Goal: Information Seeking & Learning: Find specific fact

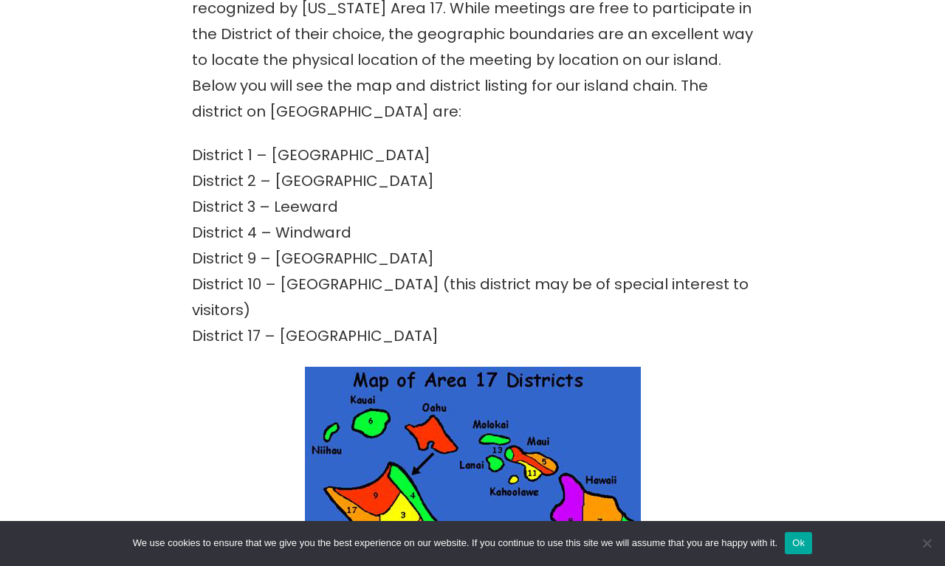
scroll to position [816, 0]
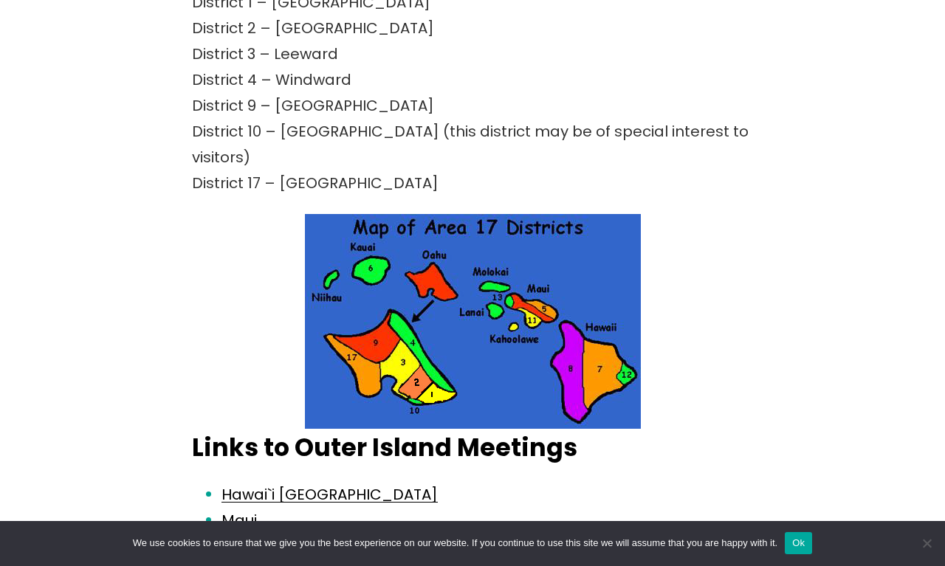
click at [438, 371] on img at bounding box center [473, 321] width 336 height 215
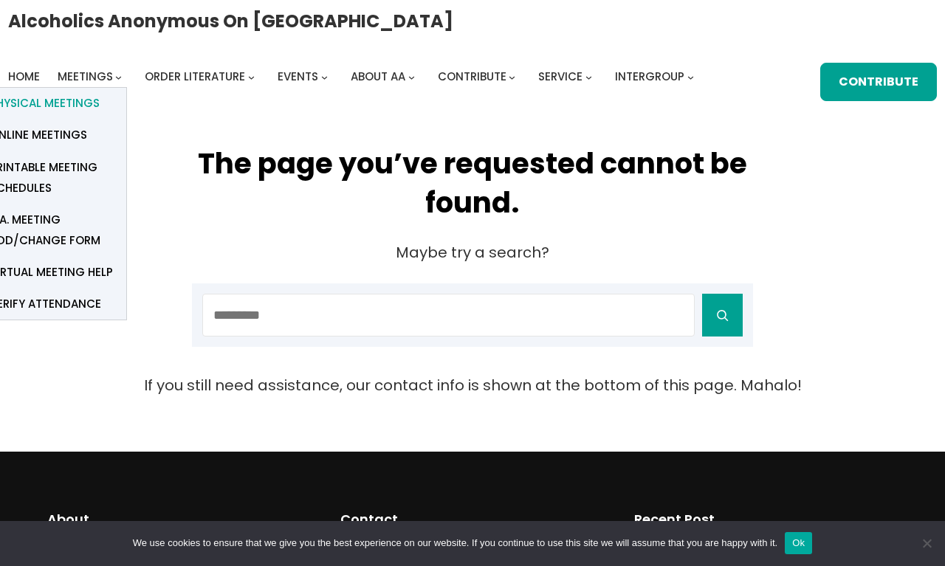
click at [49, 104] on span "Physical Meetings" at bounding box center [45, 103] width 110 height 21
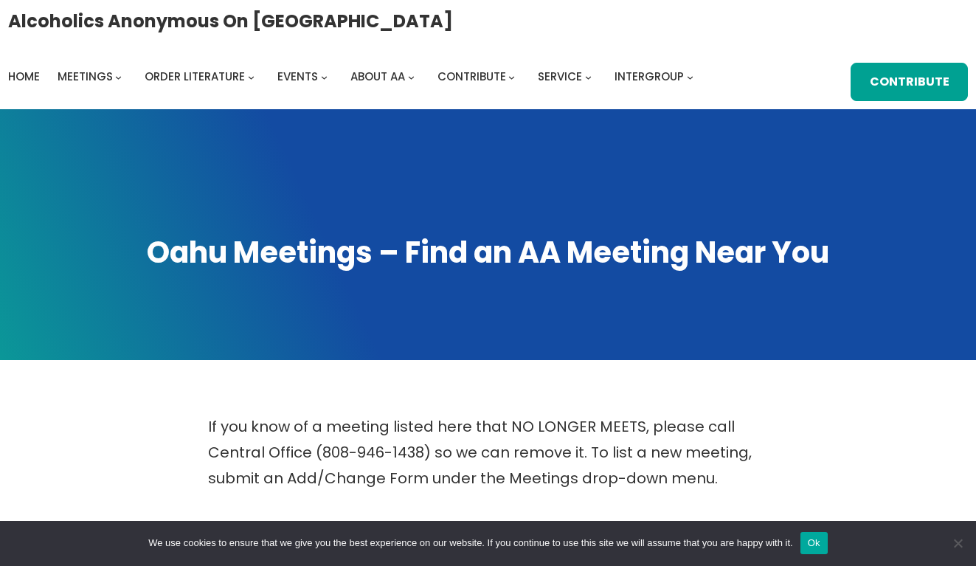
scroll to position [512, 0]
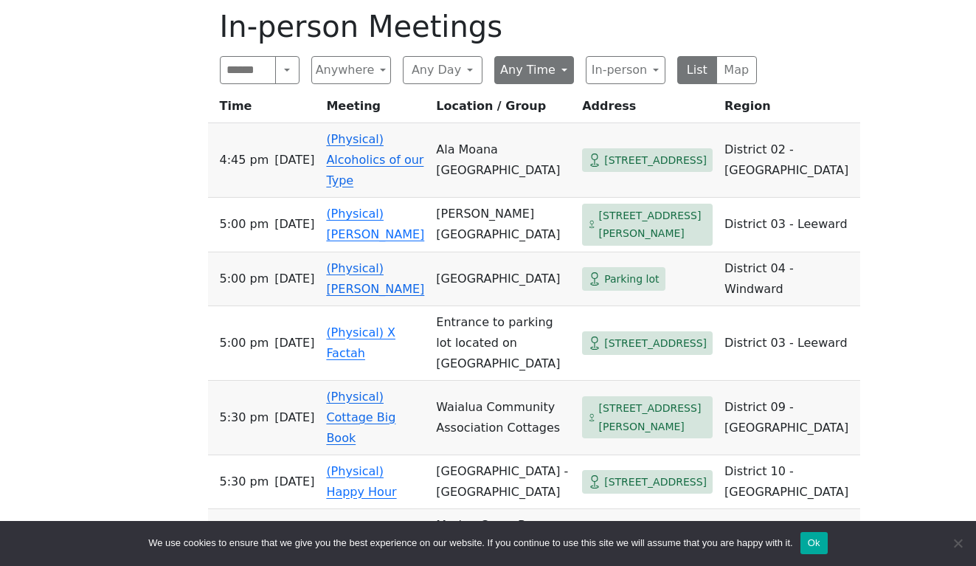
click at [542, 66] on button "Any Time" at bounding box center [535, 70] width 80 height 28
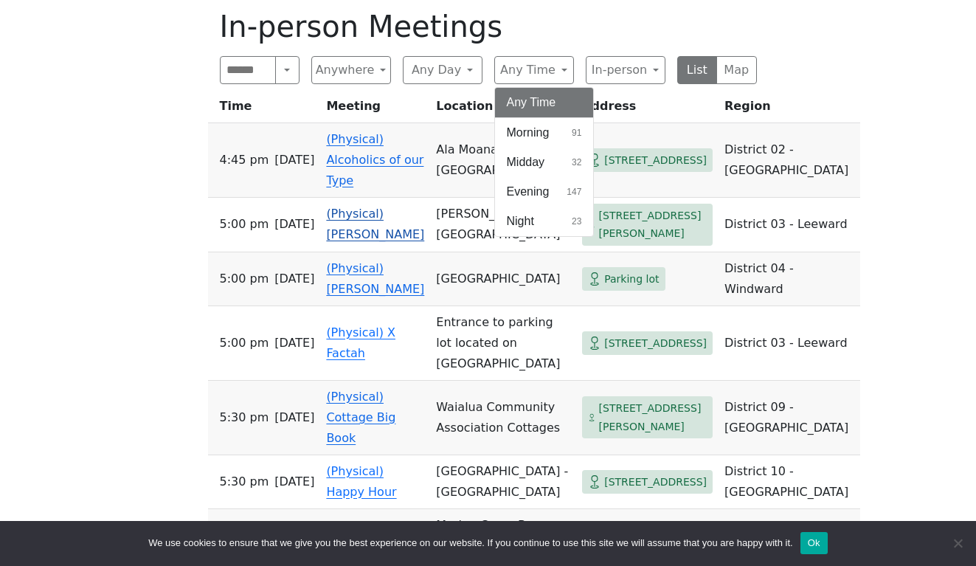
click at [232, 212] on td "5:00 PM [DATE]" at bounding box center [264, 225] width 113 height 55
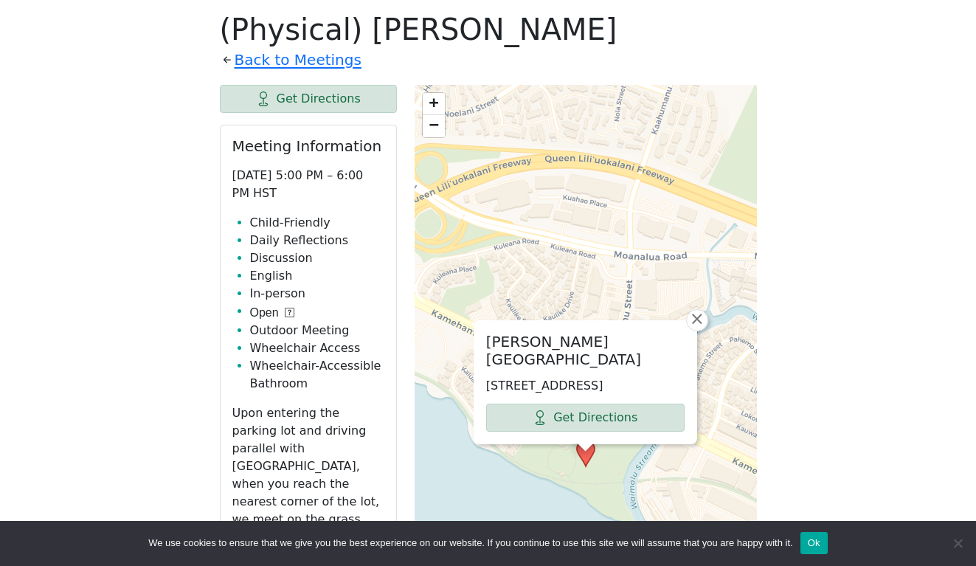
scroll to position [182, 0]
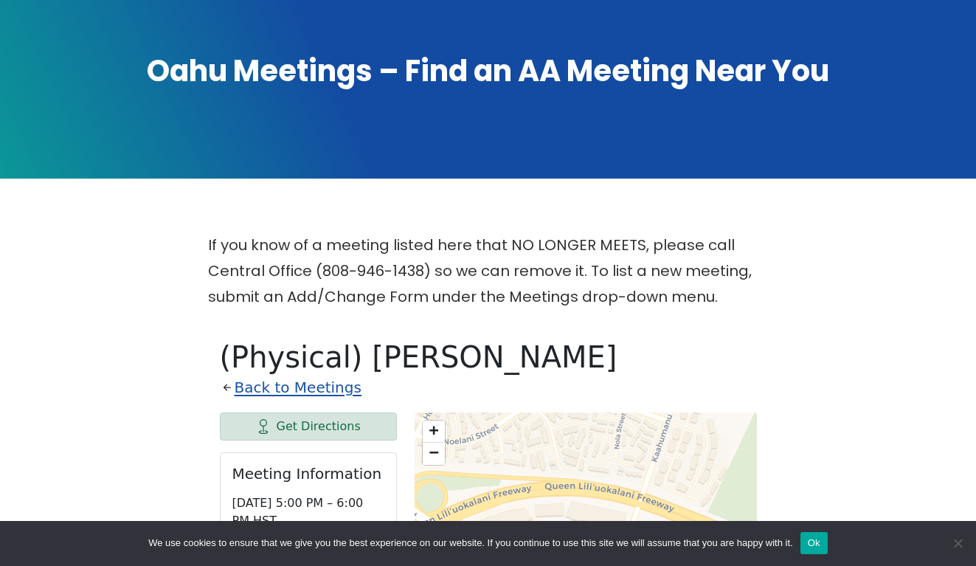
click at [315, 385] on link "Back to Meetings" at bounding box center [298, 388] width 127 height 26
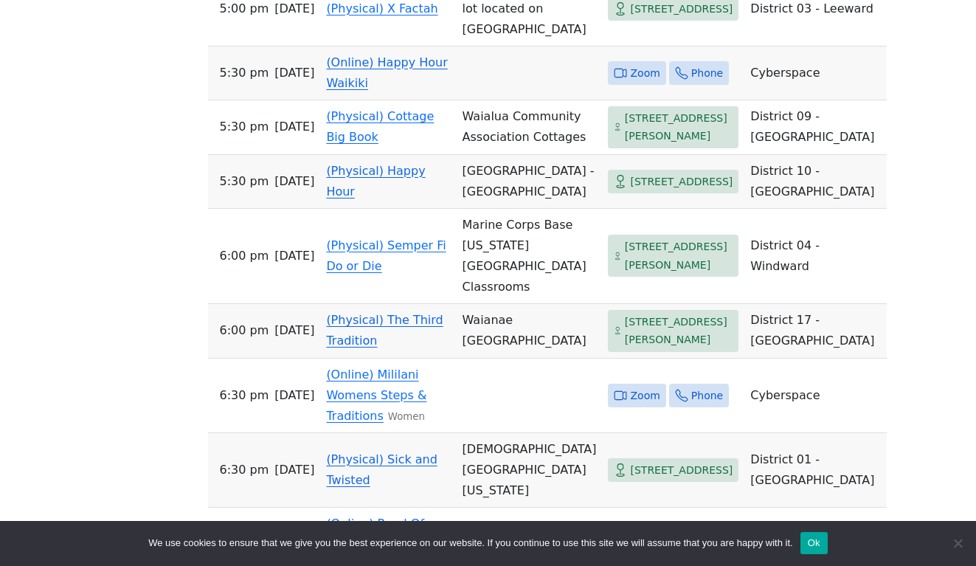
scroll to position [985, 0]
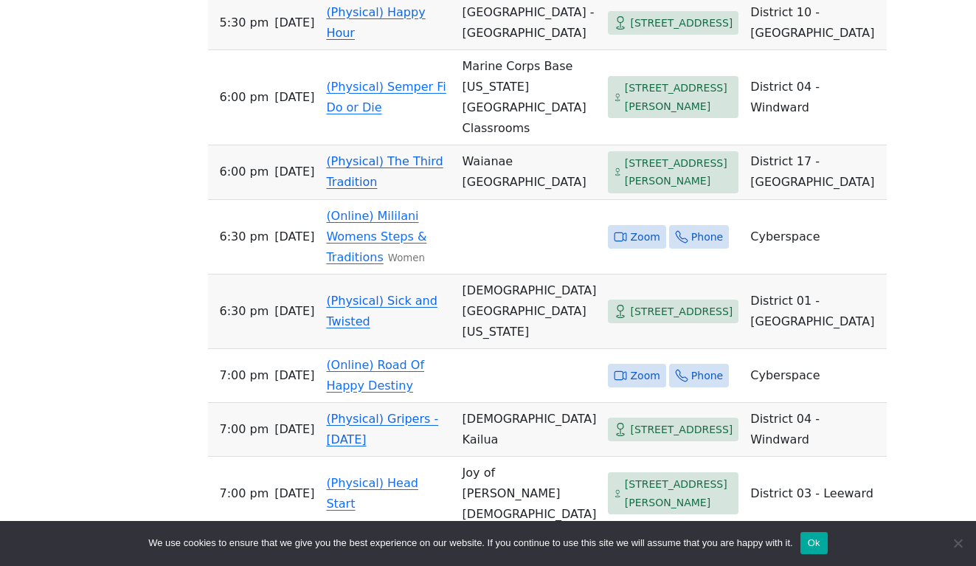
click at [143, 280] on div "If you know of a meeting listed here that NO LONGER MEETS, please call Central …" at bounding box center [488, 161] width 879 height 1464
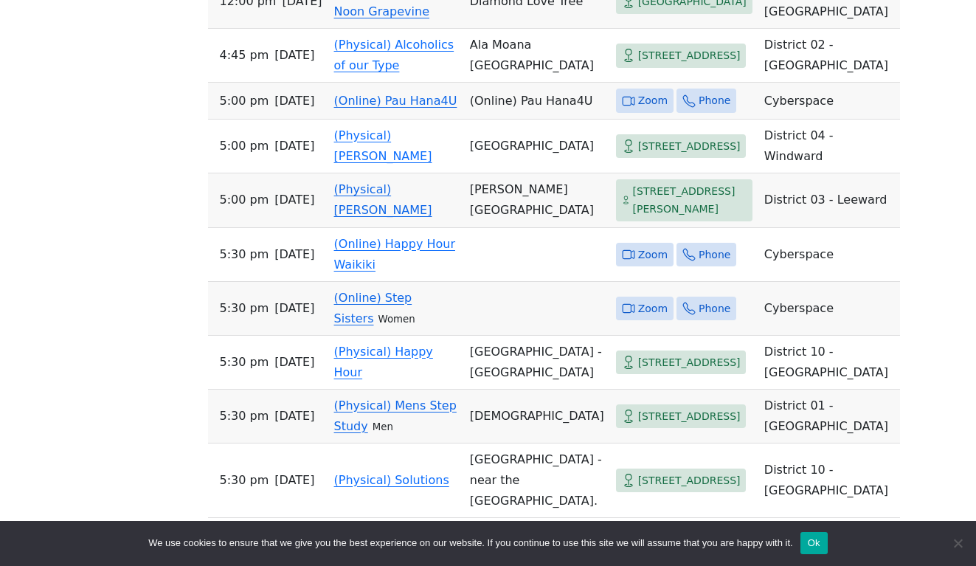
scroll to position [3306, 0]
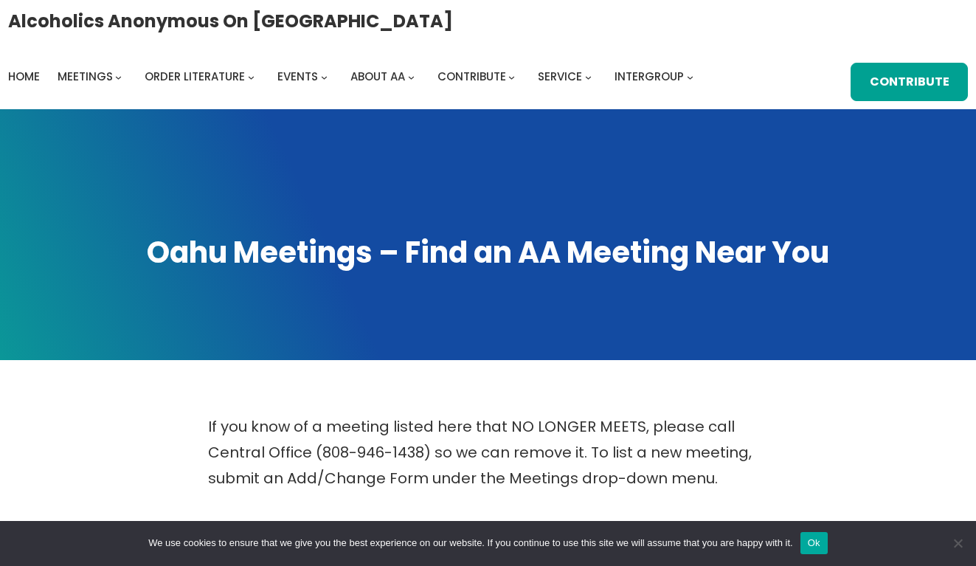
scroll to position [512, 0]
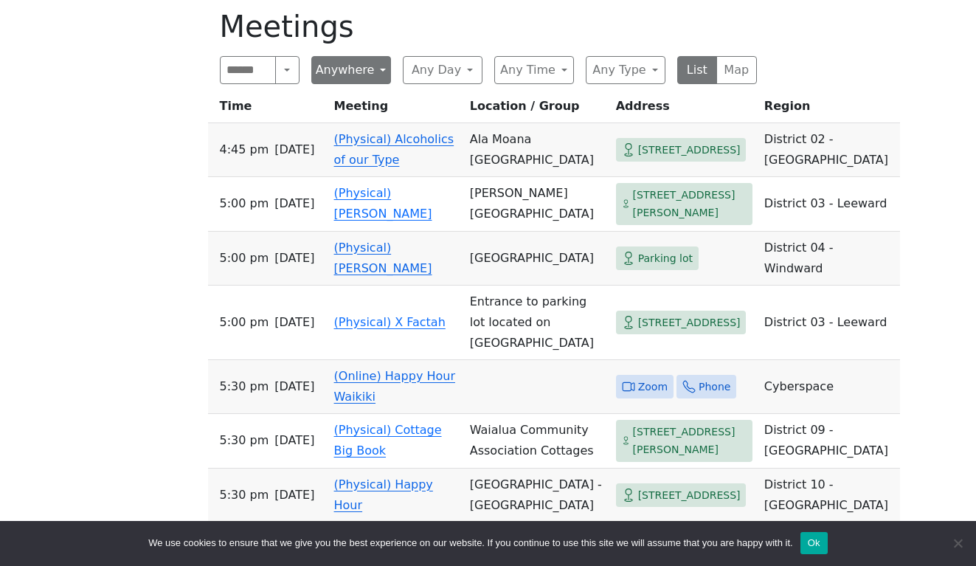
click at [351, 69] on button "Anywhere" at bounding box center [351, 70] width 80 height 28
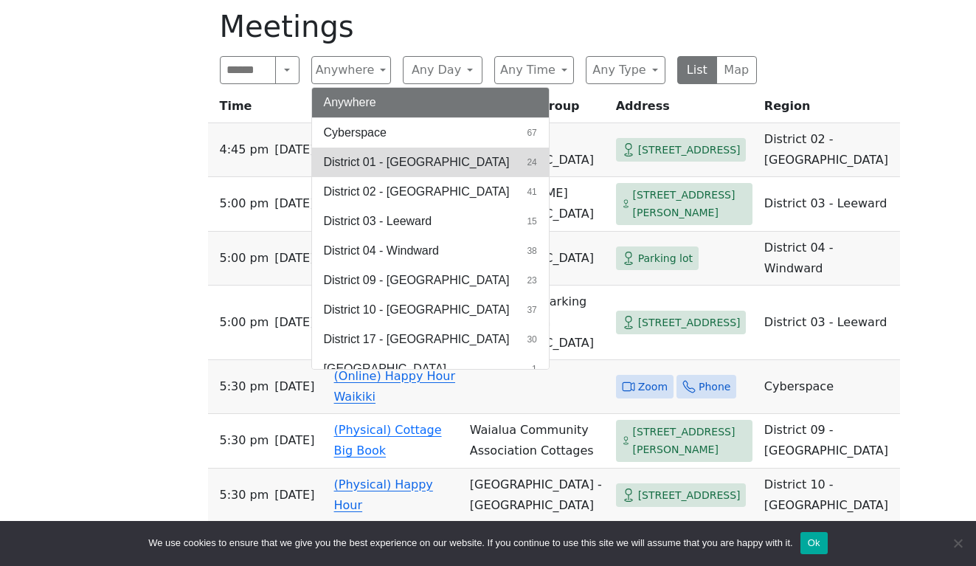
click at [388, 167] on span "District 01 - [GEOGRAPHIC_DATA]" at bounding box center [417, 163] width 186 height 18
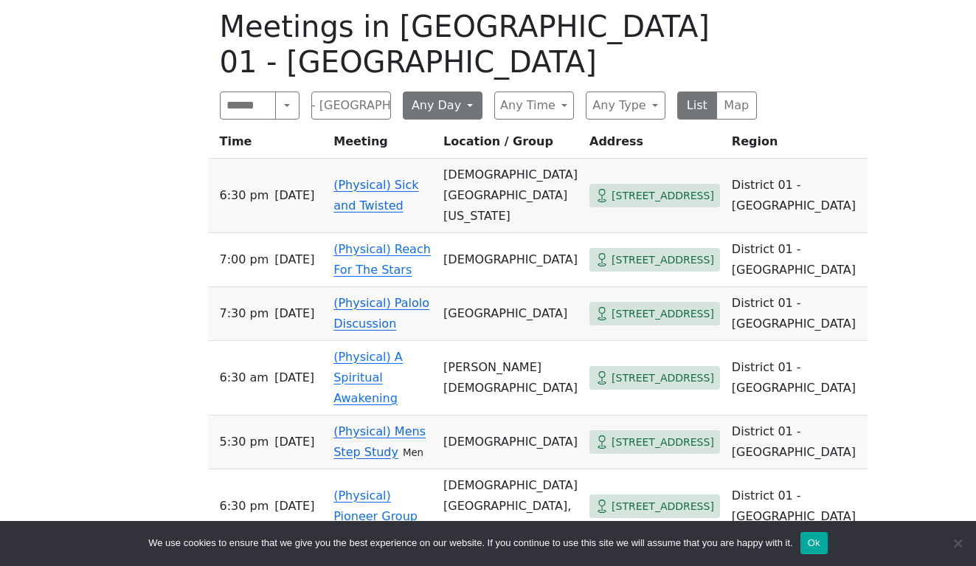
click at [444, 92] on button "Any Day" at bounding box center [443, 106] width 80 height 28
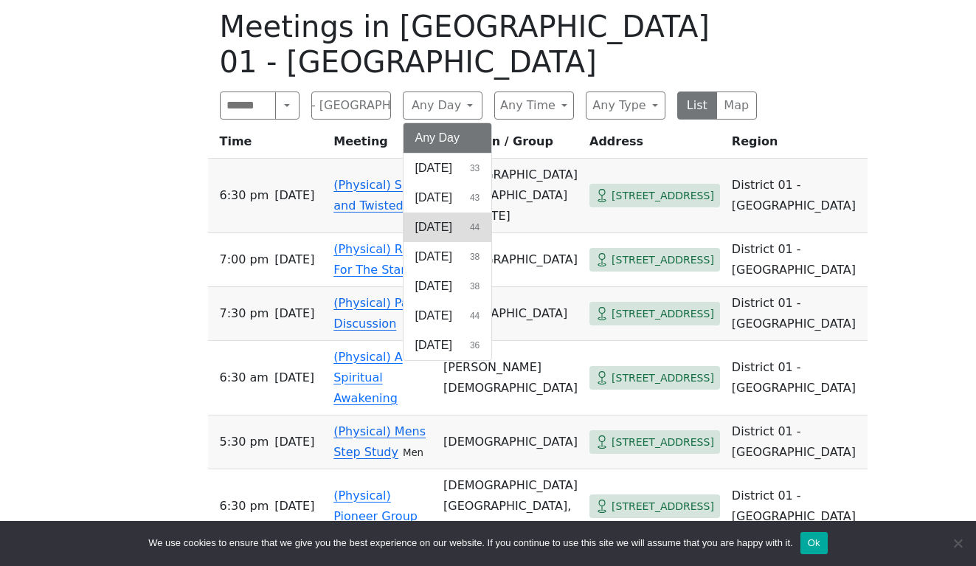
click at [446, 218] on span "[DATE]" at bounding box center [434, 227] width 37 height 18
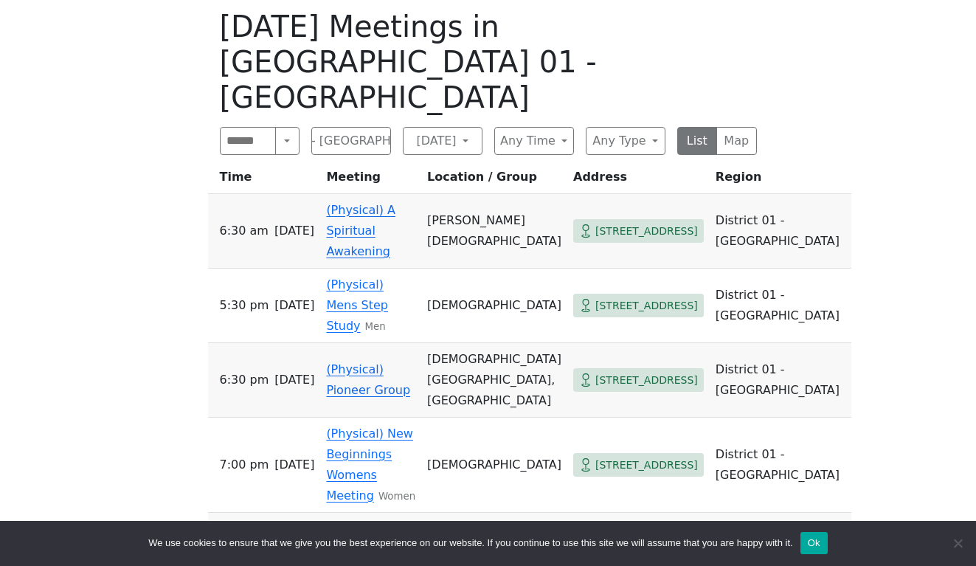
click at [157, 238] on div "If you know of a meeting listed here that NO LONGER MEETS, please call Central …" at bounding box center [488, 291] width 879 height 778
click at [176, 236] on div "If you know of a meeting listed here that NO LONGER MEETS, please call Central …" at bounding box center [488, 291] width 879 height 778
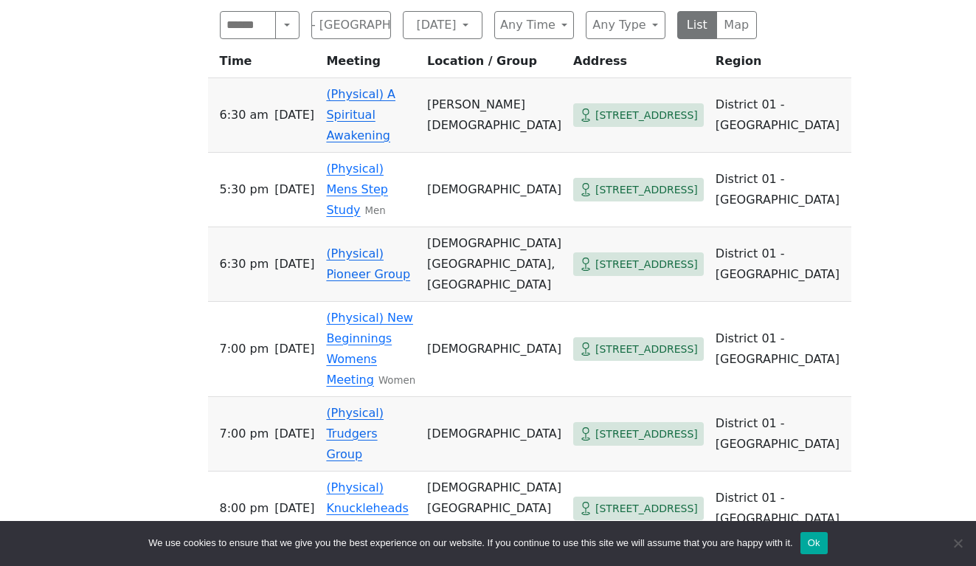
scroll to position [652, 0]
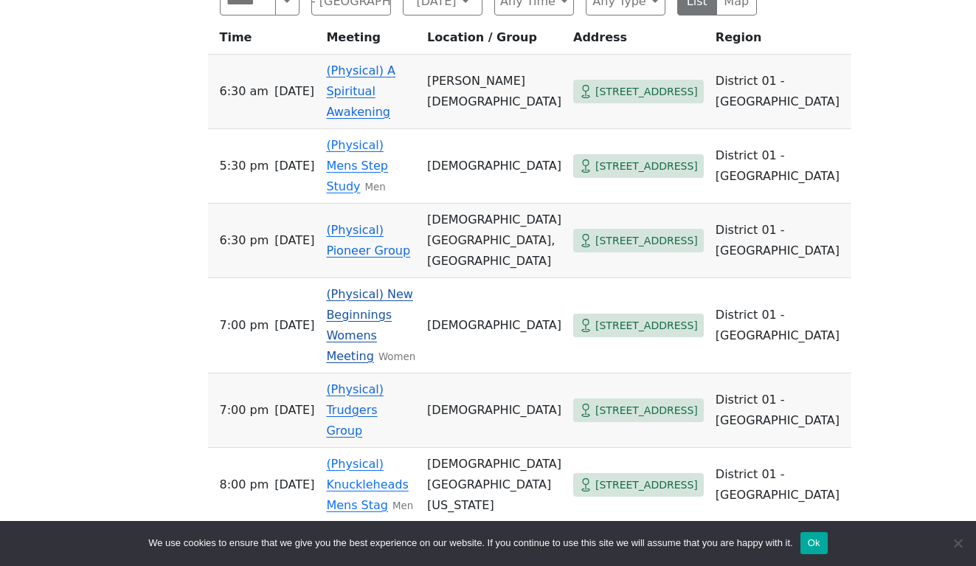
click at [340, 355] on td "(Physical) New Beginnings Womens Meeting Women" at bounding box center [370, 325] width 101 height 95
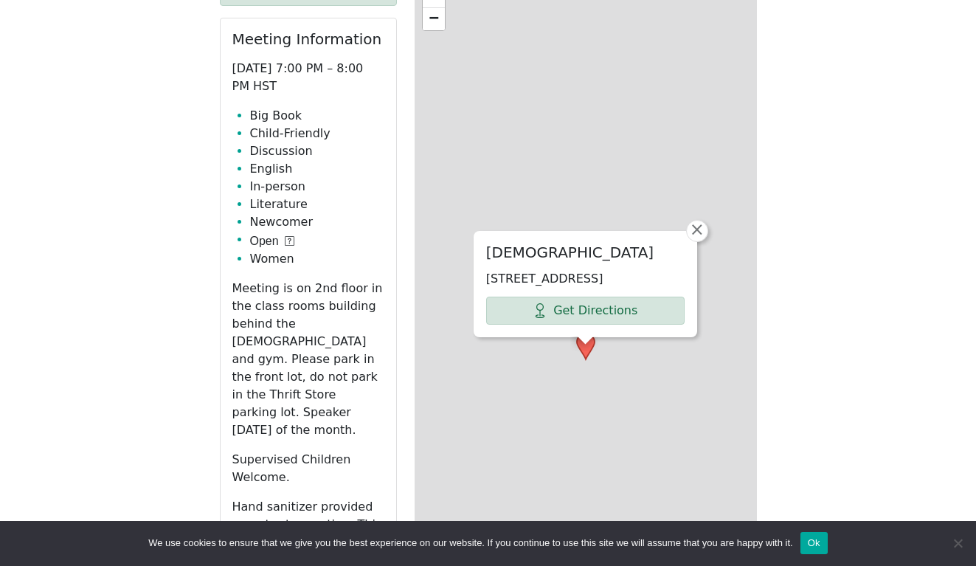
scroll to position [509, 0]
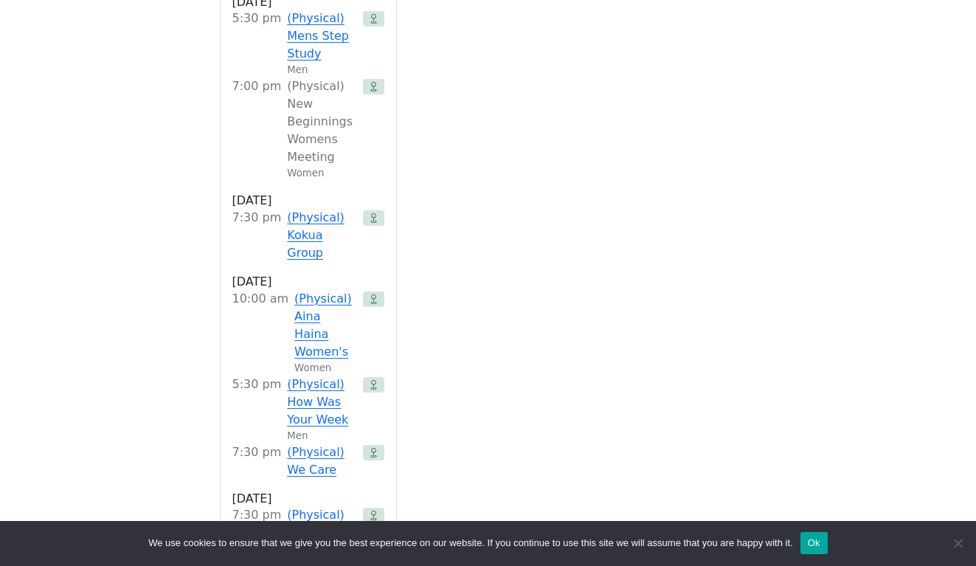
scroll to position [1388, 0]
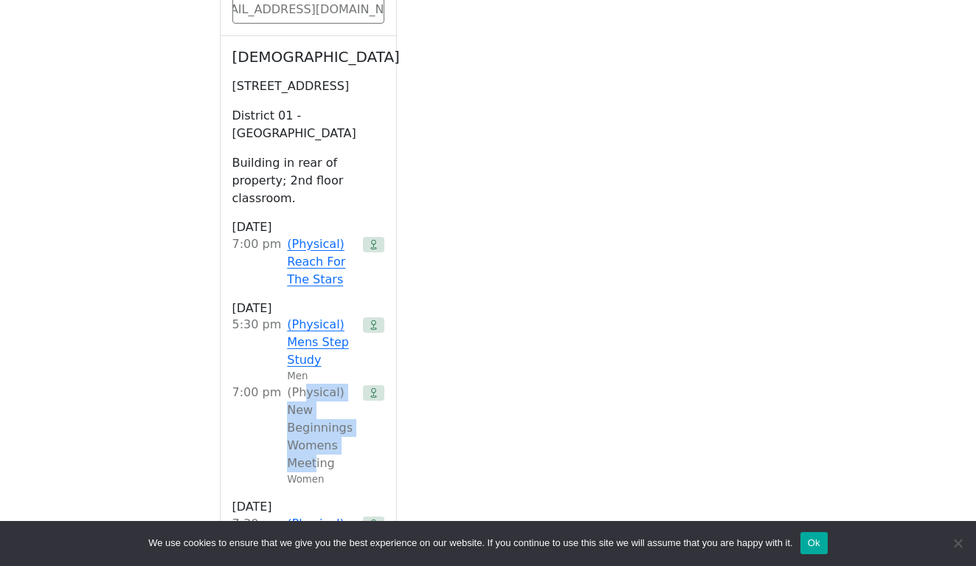
drag, startPoint x: 297, startPoint y: 288, endPoint x: 309, endPoint y: 362, distance: 74.7
click at [309, 384] on span "(Physical) New Beginnings Womens Meeting" at bounding box center [321, 428] width 69 height 89
click at [548, 339] on div "Get Directions Meeting Information [DATE] 7:00 PM – 8:00 PM HST Big Book Child-…" at bounding box center [488, 181] width 537 height 1878
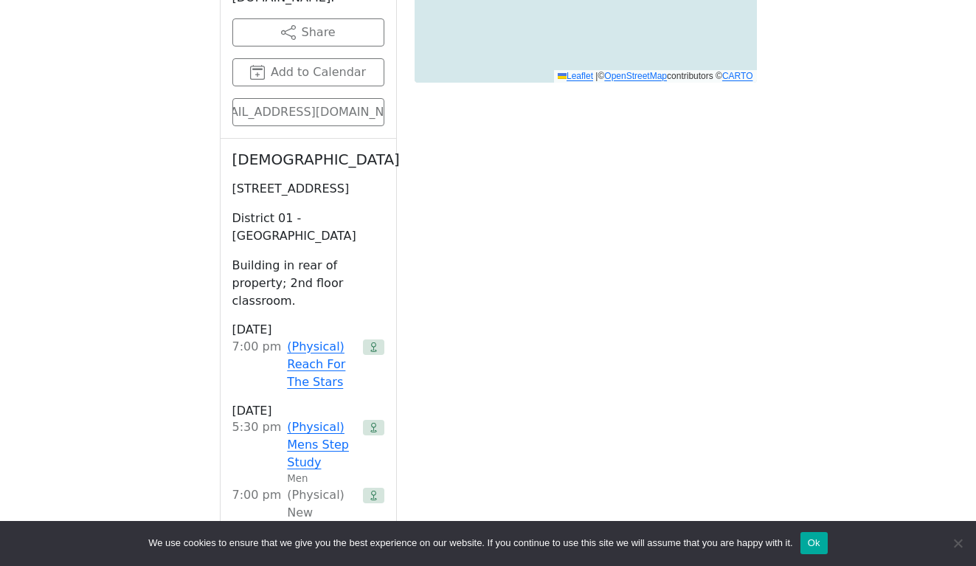
scroll to position [1137, 0]
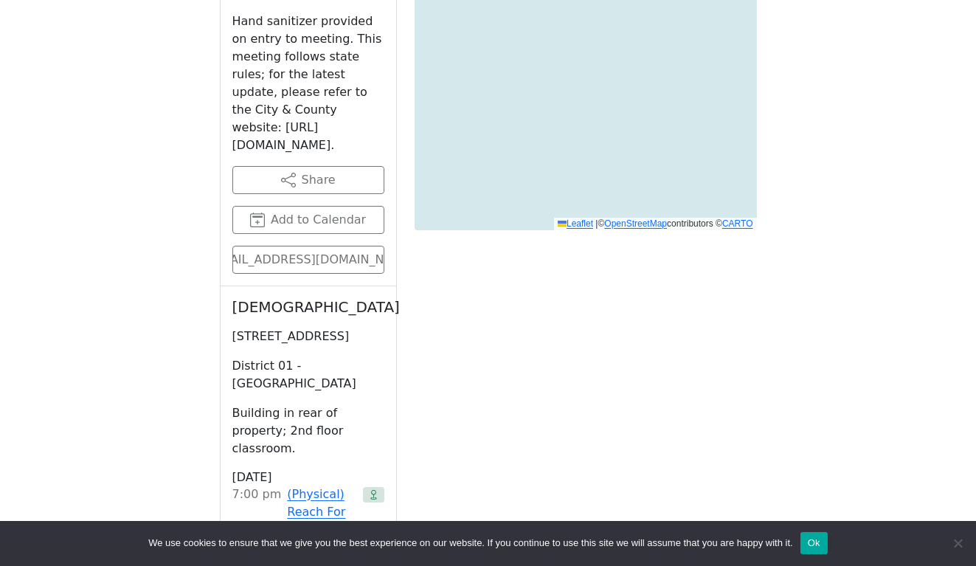
drag, startPoint x: 230, startPoint y: 197, endPoint x: 370, endPoint y: 277, distance: 161.3
copy div "[DEMOGRAPHIC_DATA] [STREET_ADDRESS]"
click at [576, 320] on div "Get Directions Meeting Information [DATE] 7:00 PM – 8:00 PM HST Big Book Child-…" at bounding box center [488, 431] width 537 height 1878
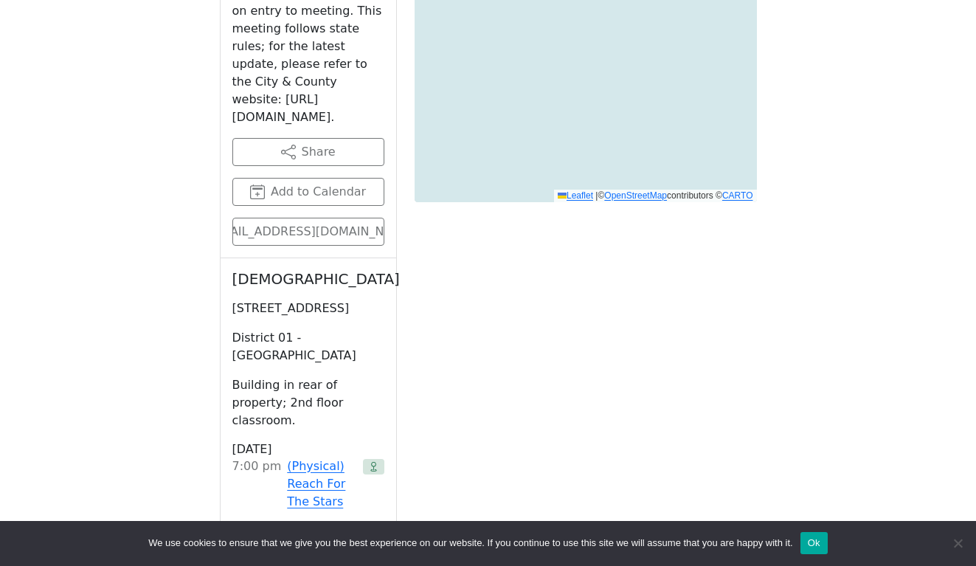
scroll to position [1295, 0]
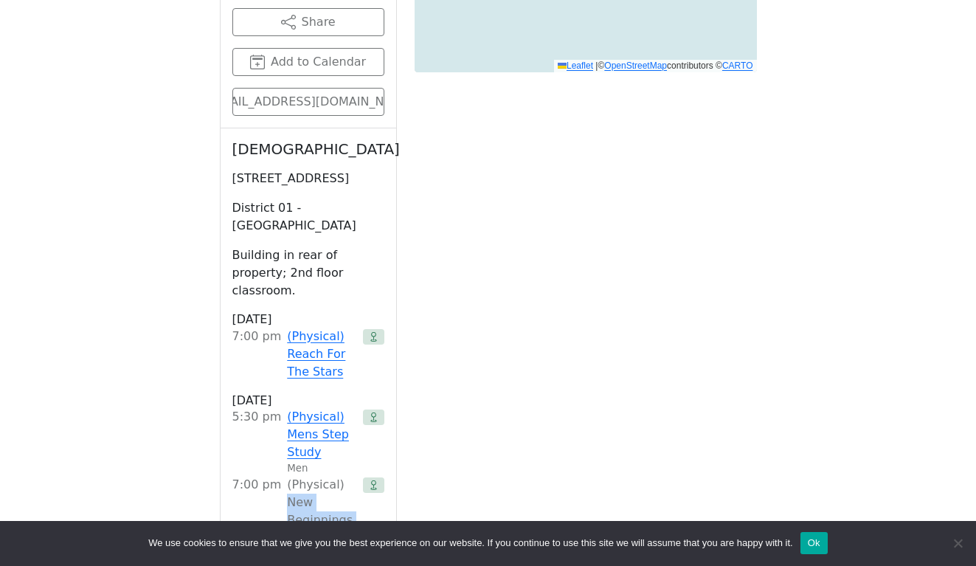
drag, startPoint x: 282, startPoint y: 393, endPoint x: 334, endPoint y: 447, distance: 74.6
click at [334, 476] on span "(Physical) New Beginnings Womens Meeting" at bounding box center [321, 520] width 69 height 89
copy span "New Beginnings Womens Meeting"
click at [824, 385] on div "If you know of a meeting listed here that NO LONGER MEETS, please call Central …" at bounding box center [488, 180] width 879 height 2123
